Goal: Navigation & Orientation: Find specific page/section

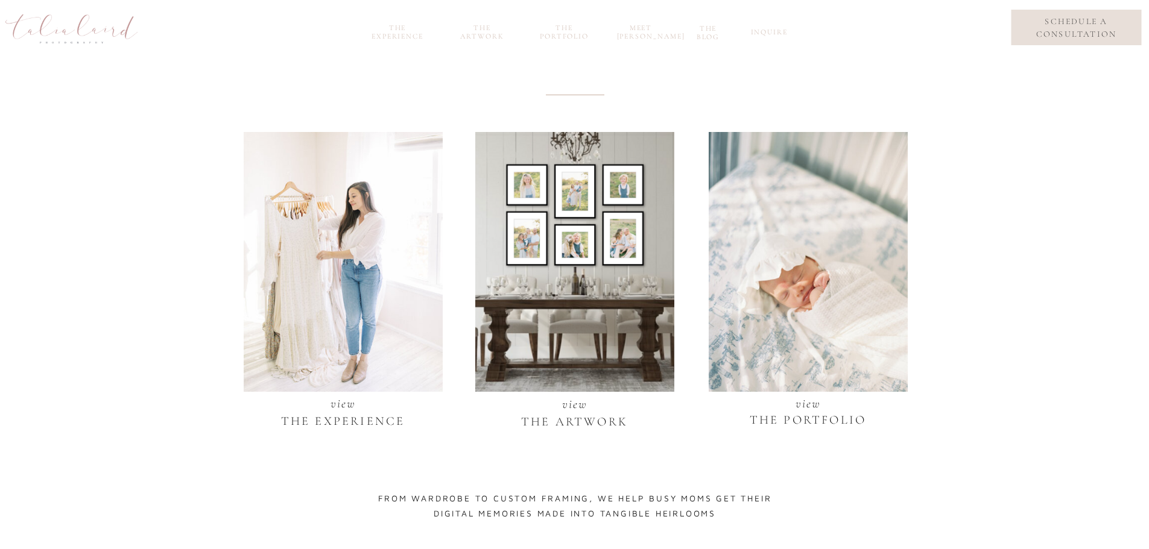
scroll to position [905, 0]
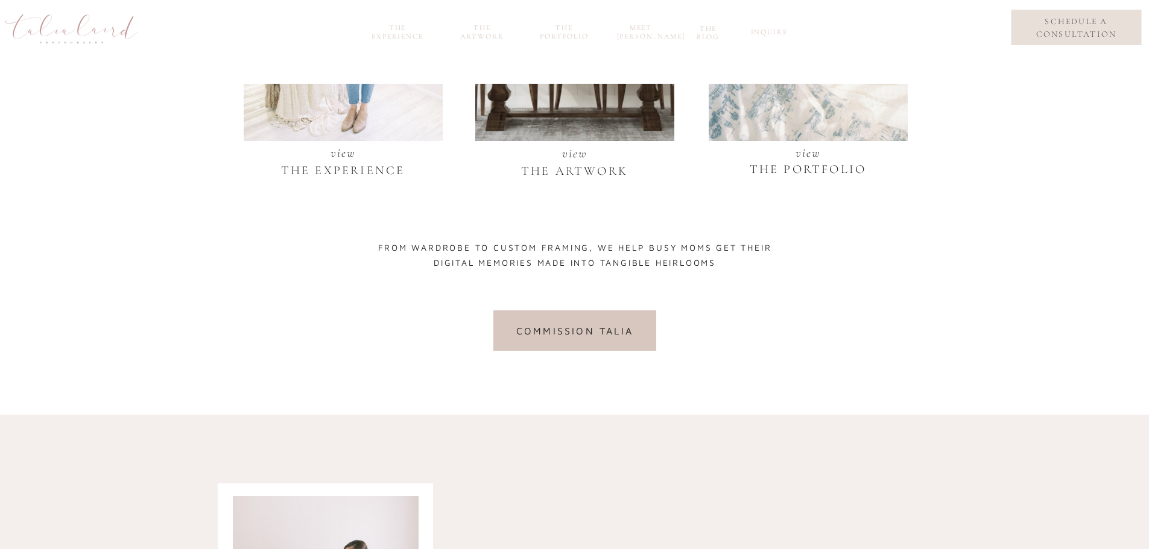
click at [571, 29] on nav "the portfolio" at bounding box center [564, 31] width 58 height 14
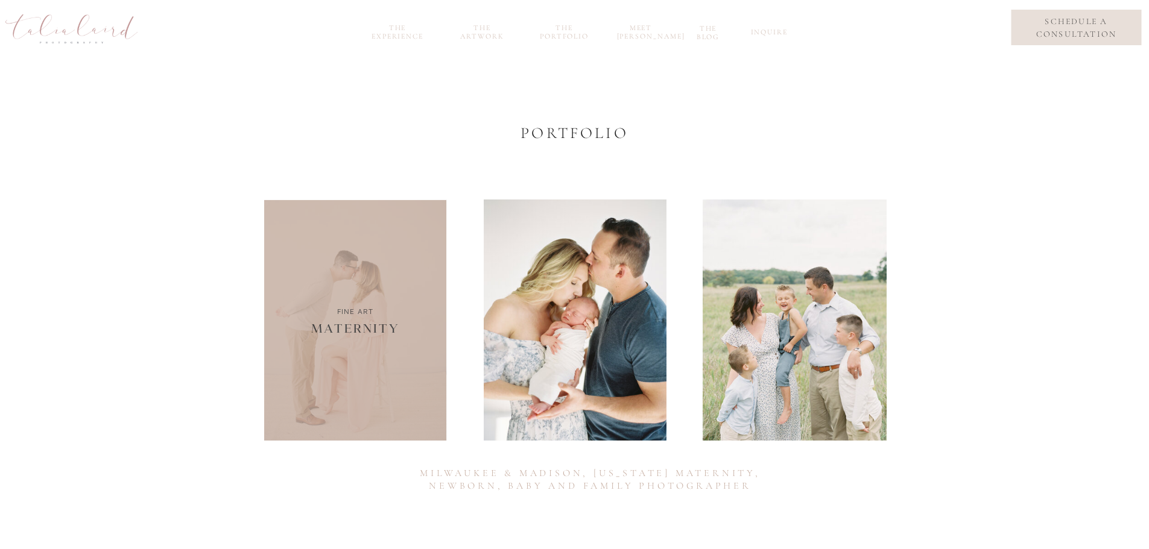
click at [406, 327] on div at bounding box center [355, 320] width 183 height 241
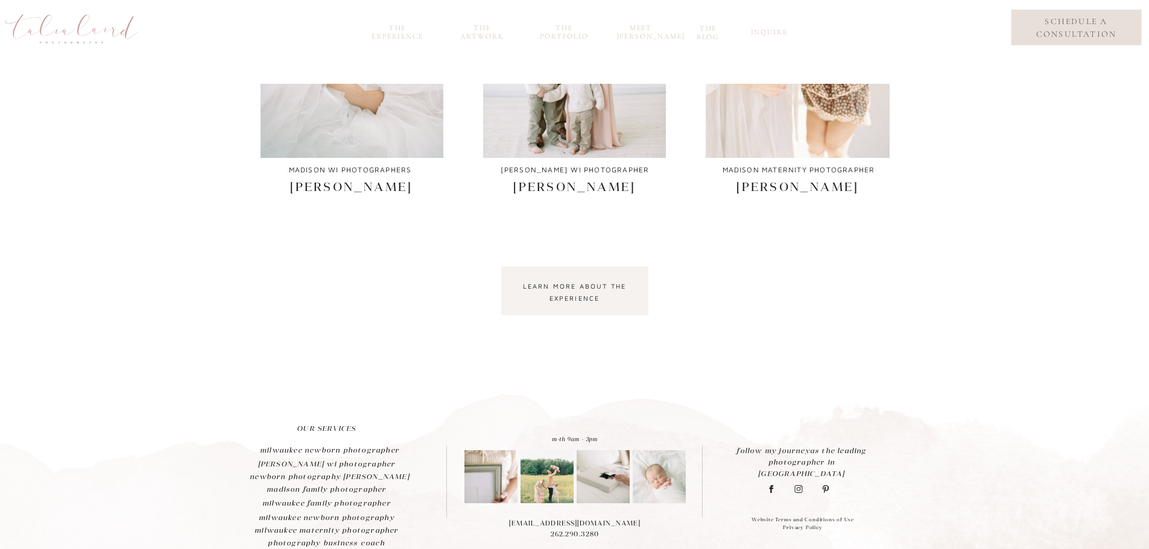
scroll to position [661, 0]
